Goal: Communication & Community: Share content

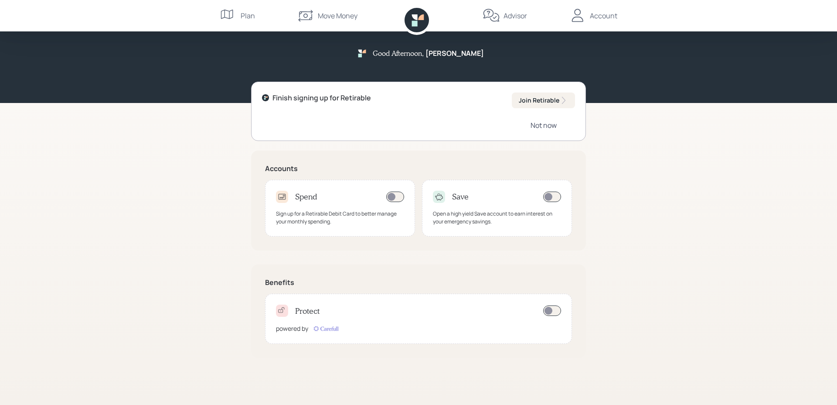
click at [546, 124] on div "Not now" at bounding box center [544, 125] width 26 height 10
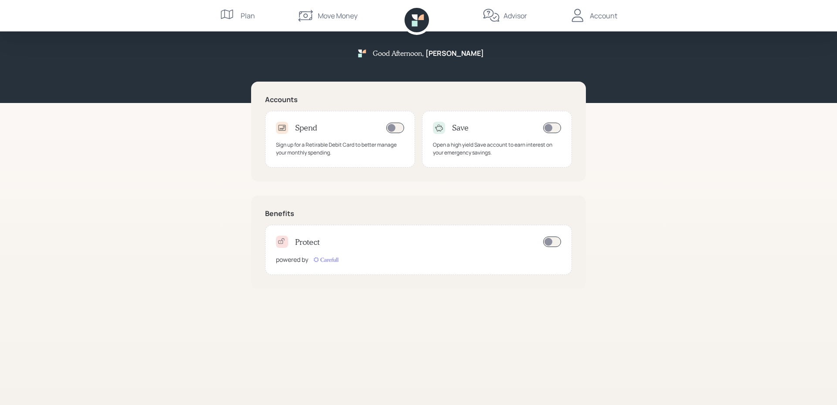
click at [347, 22] on div "Move Money" at bounding box center [327, 15] width 61 height 31
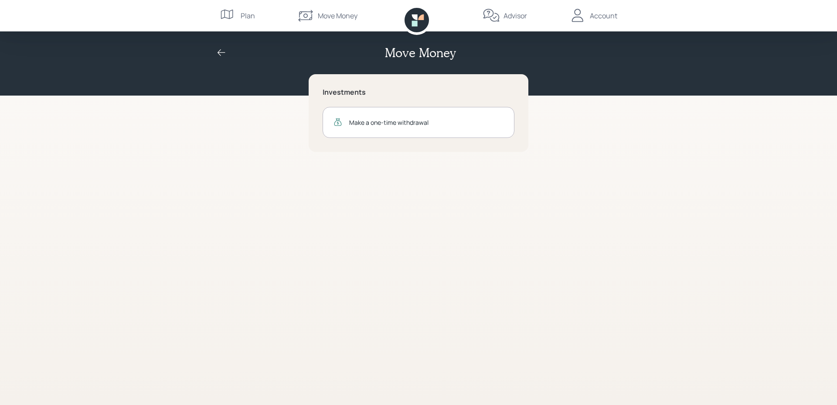
click at [246, 19] on div "Plan" at bounding box center [248, 15] width 14 height 10
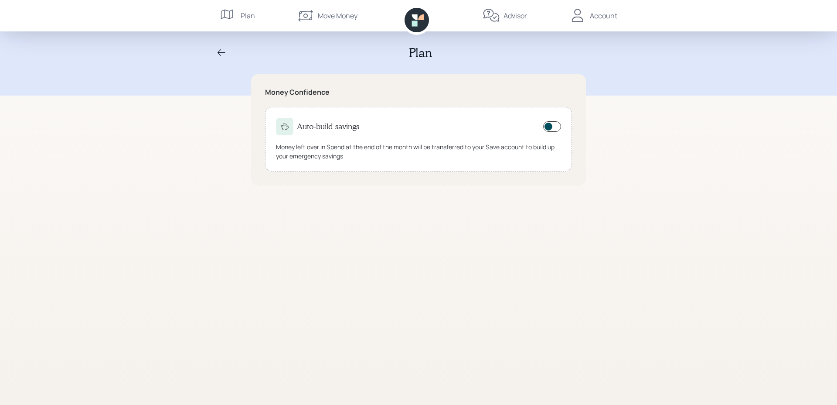
click at [486, 14] on icon at bounding box center [491, 15] width 17 height 17
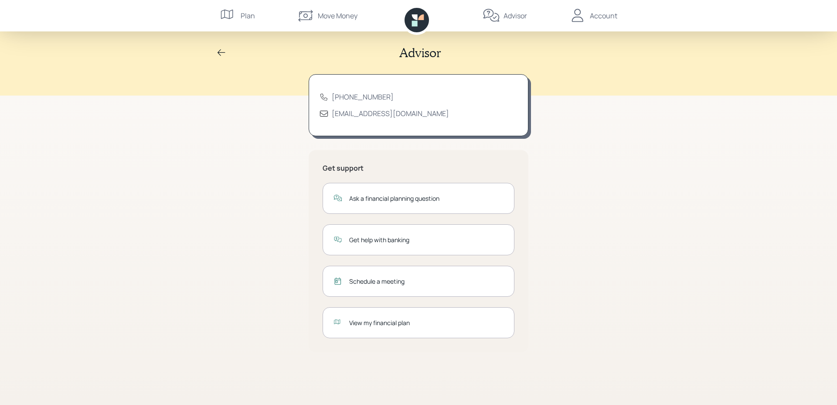
click at [588, 22] on div "Account" at bounding box center [593, 15] width 48 height 31
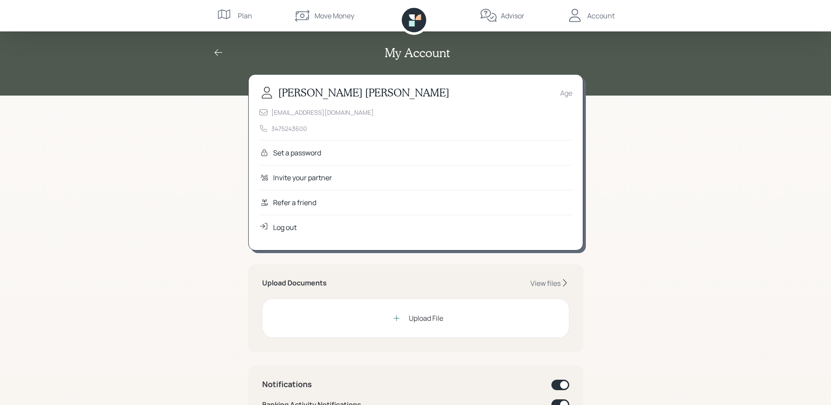
click at [312, 205] on div "Refer a friend" at bounding box center [294, 202] width 43 height 10
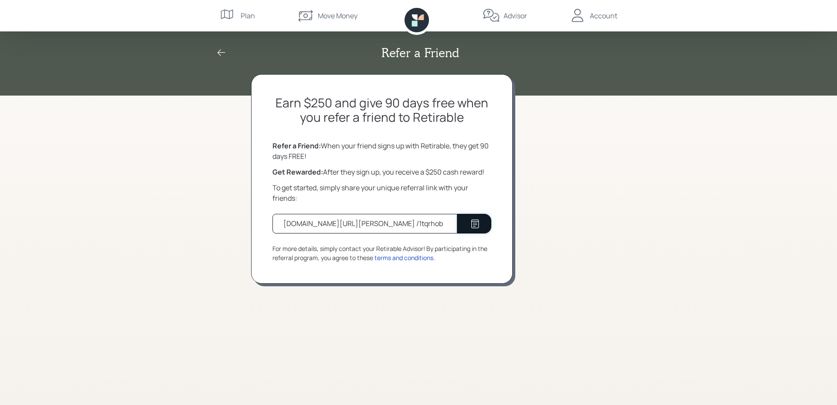
click at [465, 221] on button at bounding box center [474, 224] width 34 height 20
